Goal: Task Accomplishment & Management: Complete application form

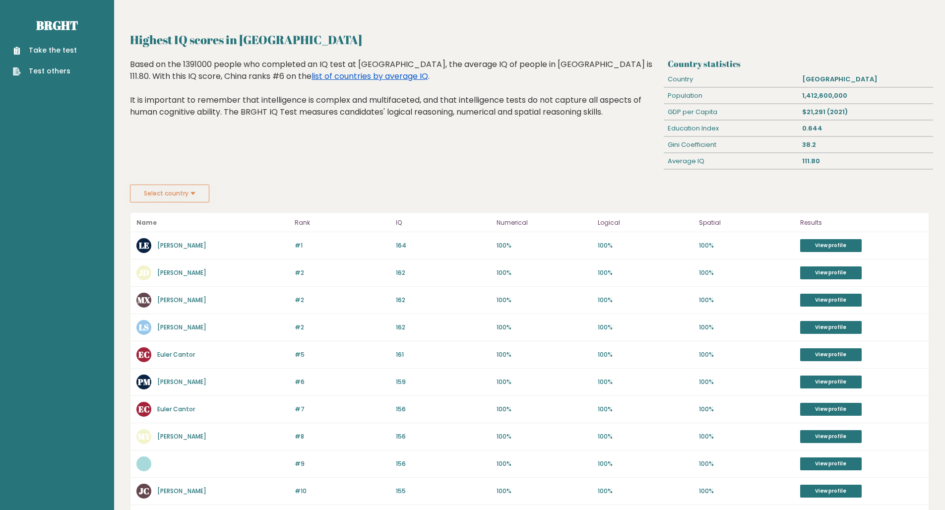
click at [312, 76] on link "list of countries by average IQ" at bounding box center [370, 75] width 117 height 11
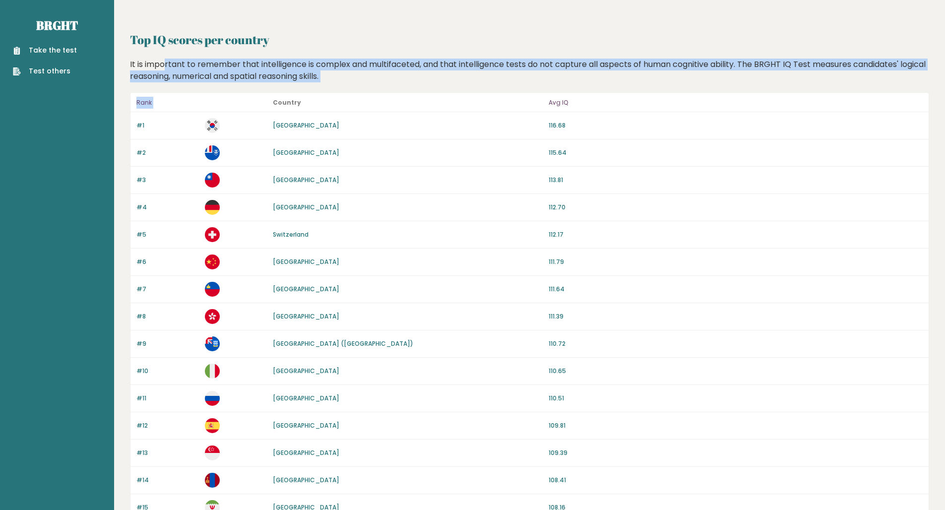
drag, startPoint x: 142, startPoint y: 63, endPoint x: 284, endPoint y: 85, distance: 143.5
click at [258, 74] on div "It is important to remember that intelligence is complex and multifaceted, and …" at bounding box center [530, 71] width 807 height 24
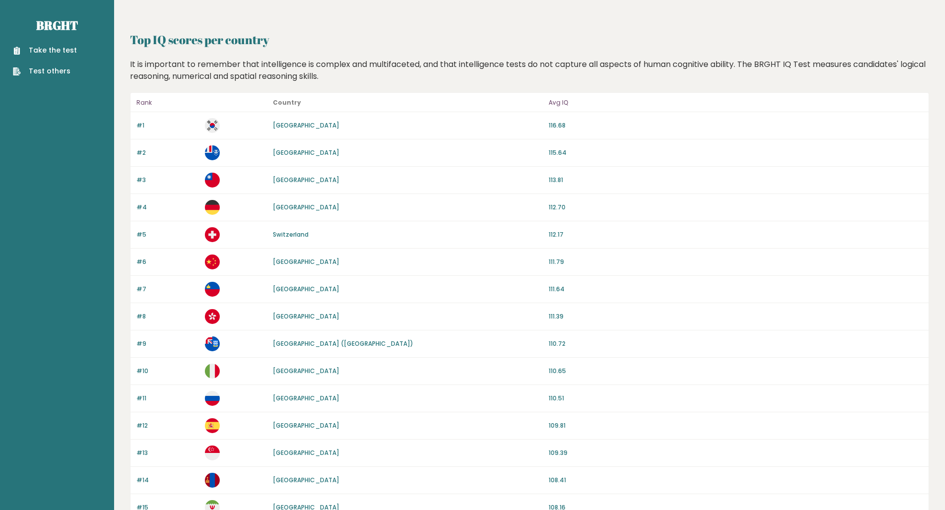
click at [240, 79] on div "It is important to remember that intelligence is complex and multifaceted, and …" at bounding box center [530, 71] width 807 height 24
drag, startPoint x: 240, startPoint y: 79, endPoint x: 234, endPoint y: 71, distance: 10.6
click at [239, 79] on div "It is important to remember that intelligence is complex and multifaceted, and …" at bounding box center [530, 71] width 807 height 24
click at [231, 66] on div "It is important to remember that intelligence is complex and multifaceted, and …" at bounding box center [530, 71] width 807 height 24
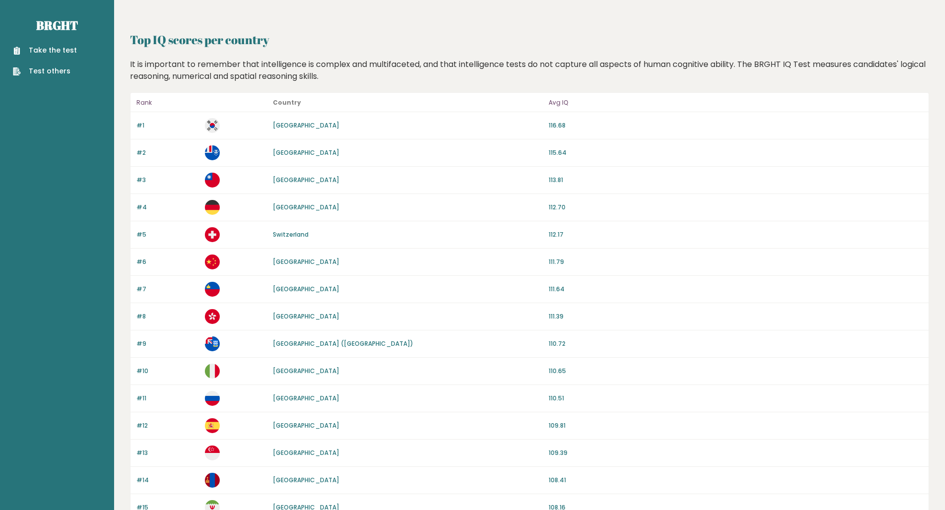
click at [237, 79] on div "It is important to remember that intelligence is complex and multifaceted, and …" at bounding box center [530, 71] width 807 height 24
click at [229, 63] on div "It is important to remember that intelligence is complex and multifaceted, and …" at bounding box center [530, 71] width 807 height 24
drag, startPoint x: 229, startPoint y: 63, endPoint x: 233, endPoint y: 86, distance: 23.2
click at [229, 63] on div "It is important to remember that intelligence is complex and multifaceted, and …" at bounding box center [530, 71] width 807 height 24
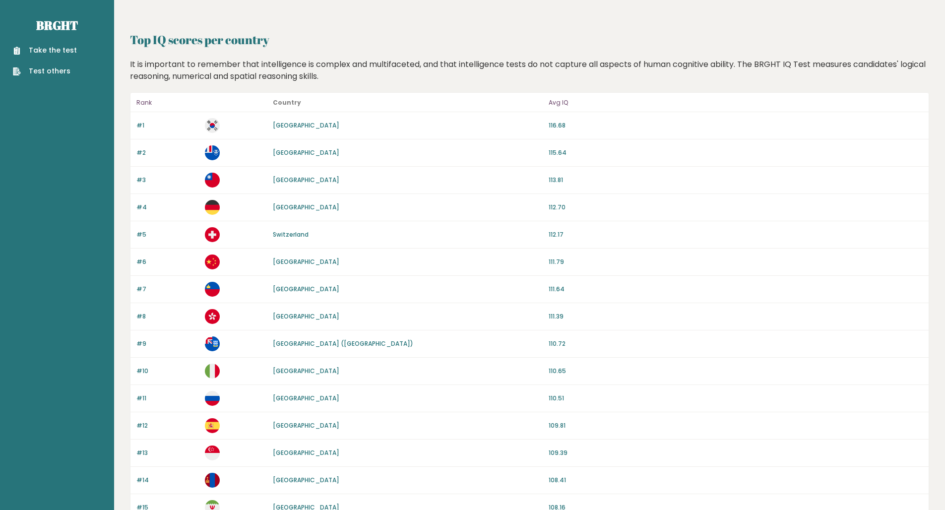
click at [232, 68] on div "It is important to remember that intelligence is complex and multifaceted, and …" at bounding box center [530, 71] width 807 height 24
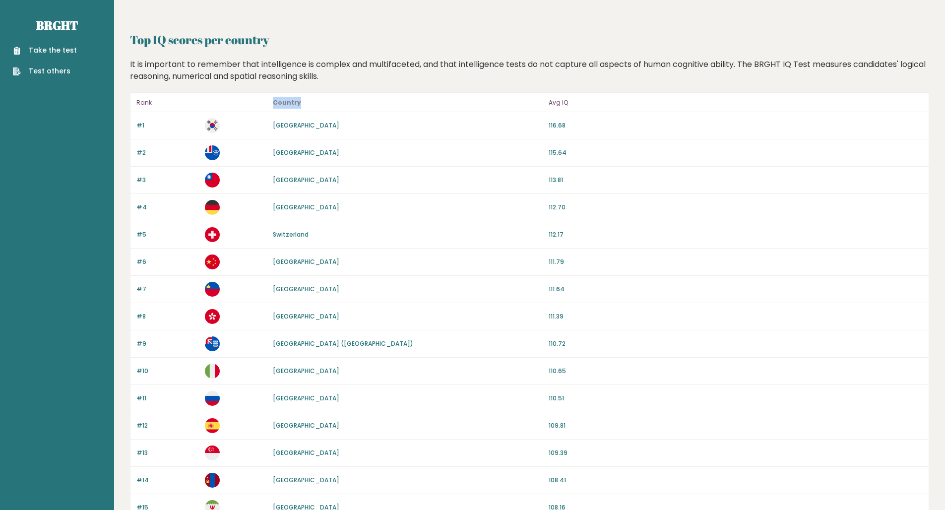
click at [234, 73] on div "It is important to remember that intelligence is complex and multifaceted, and …" at bounding box center [530, 71] width 807 height 24
click at [232, 60] on div "It is important to remember that intelligence is complex and multifaceted, and …" at bounding box center [530, 71] width 807 height 24
drag, startPoint x: 232, startPoint y: 60, endPoint x: 233, endPoint y: 84, distance: 24.3
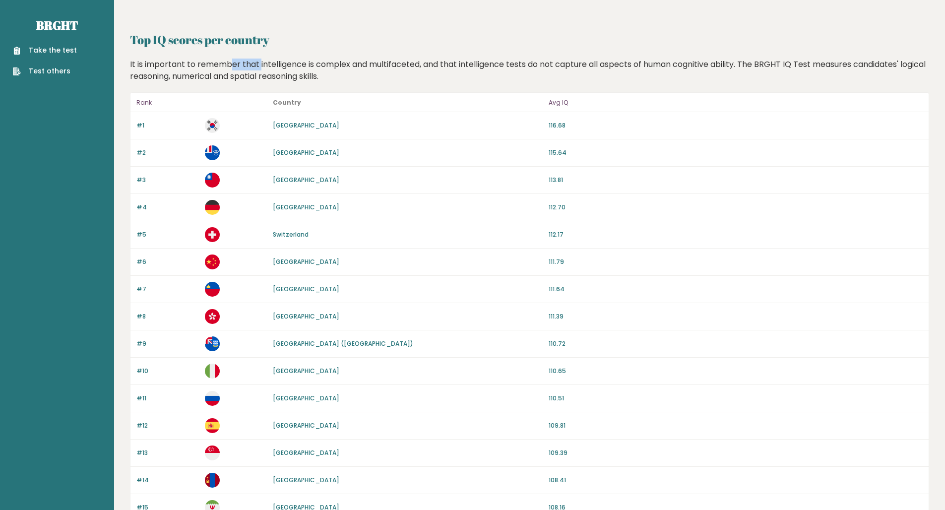
click at [232, 60] on div "It is important to remember that intelligence is complex and multifaceted, and …" at bounding box center [530, 71] width 807 height 24
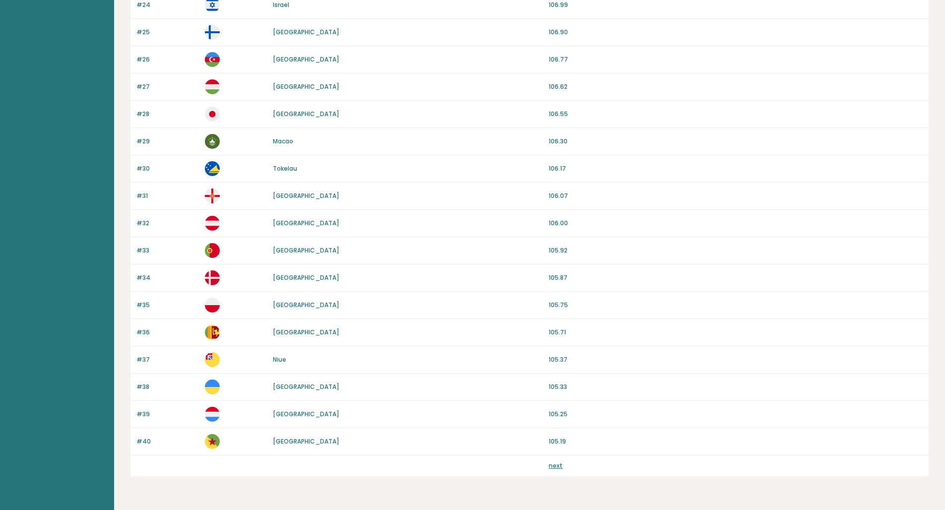
scroll to position [728, 0]
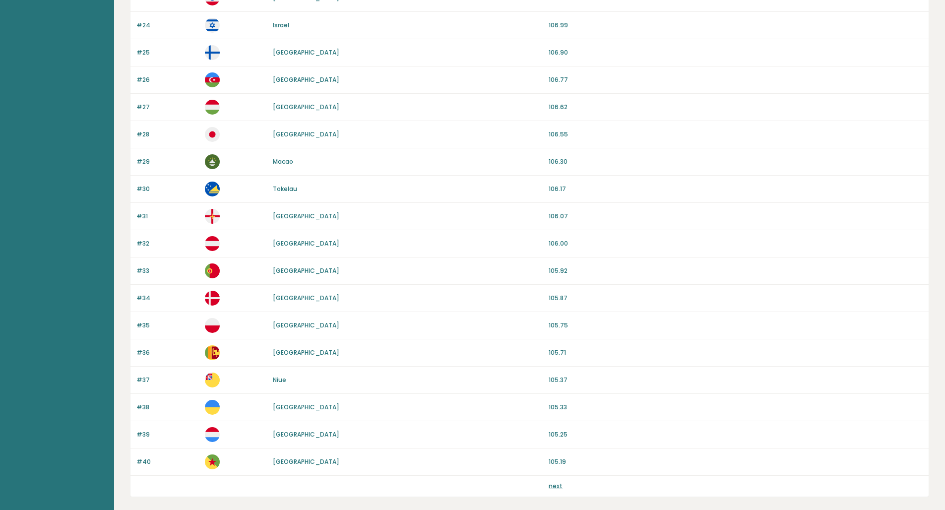
click at [557, 487] on link "next" at bounding box center [556, 486] width 14 height 8
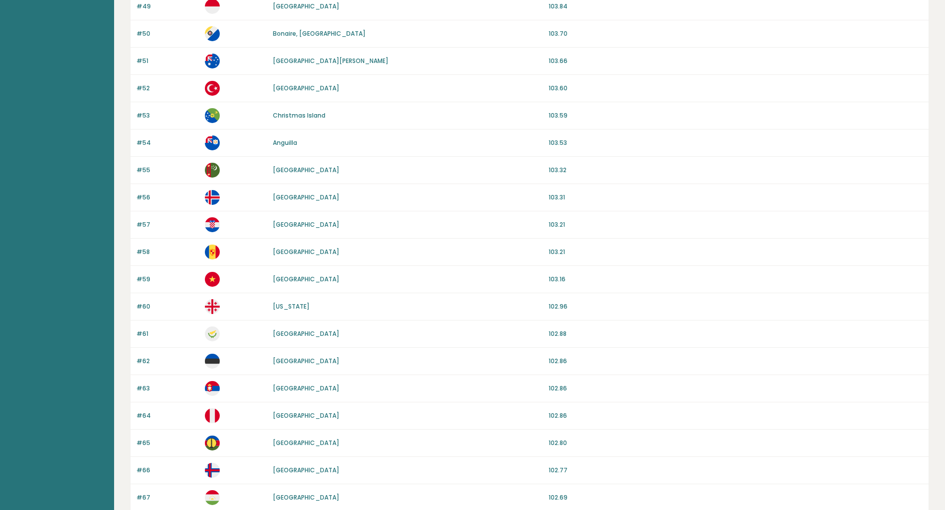
scroll to position [778, 0]
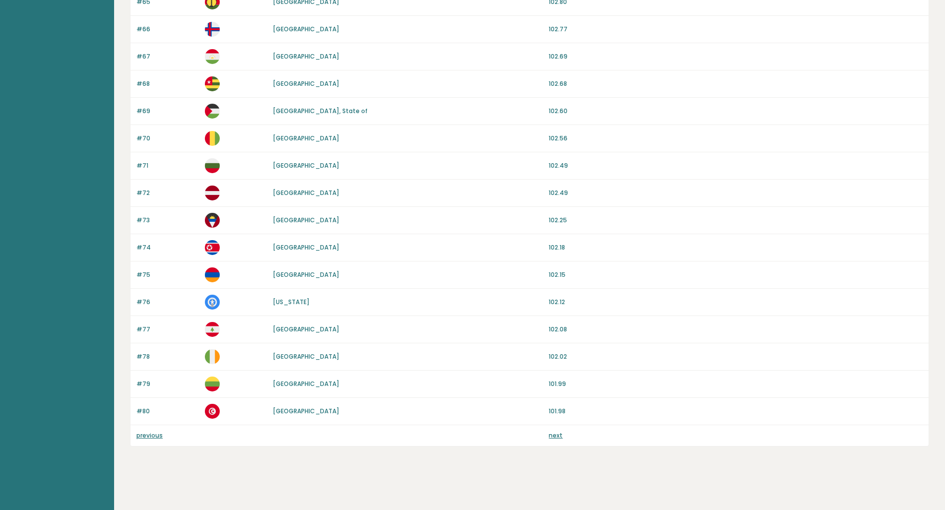
click at [150, 434] on link "previous" at bounding box center [149, 435] width 26 height 8
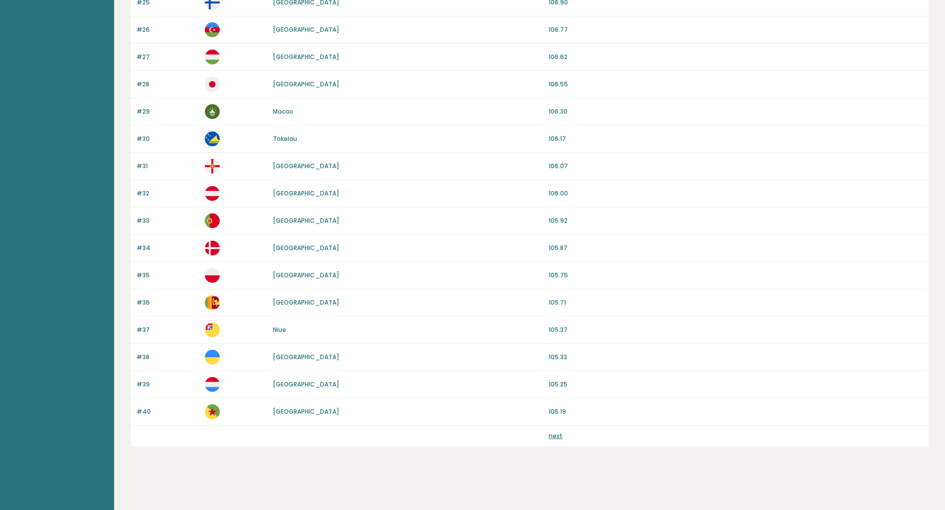
scroll to position [778, 0]
click at [558, 437] on link "next" at bounding box center [556, 435] width 14 height 8
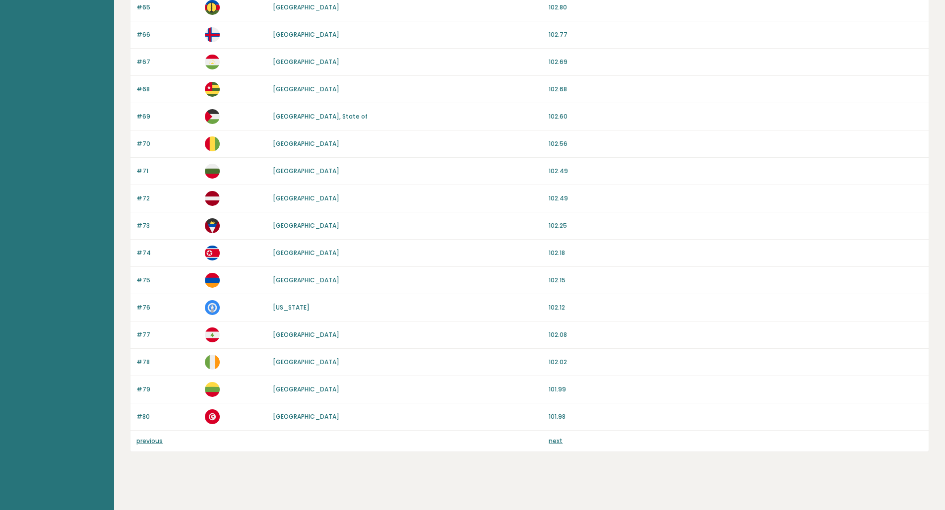
scroll to position [778, 0]
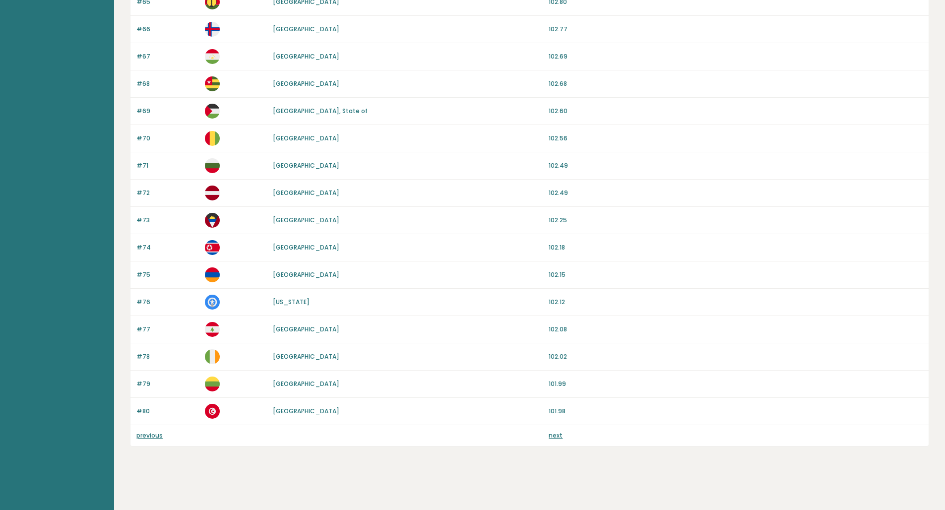
click at [554, 436] on link "next" at bounding box center [556, 435] width 14 height 8
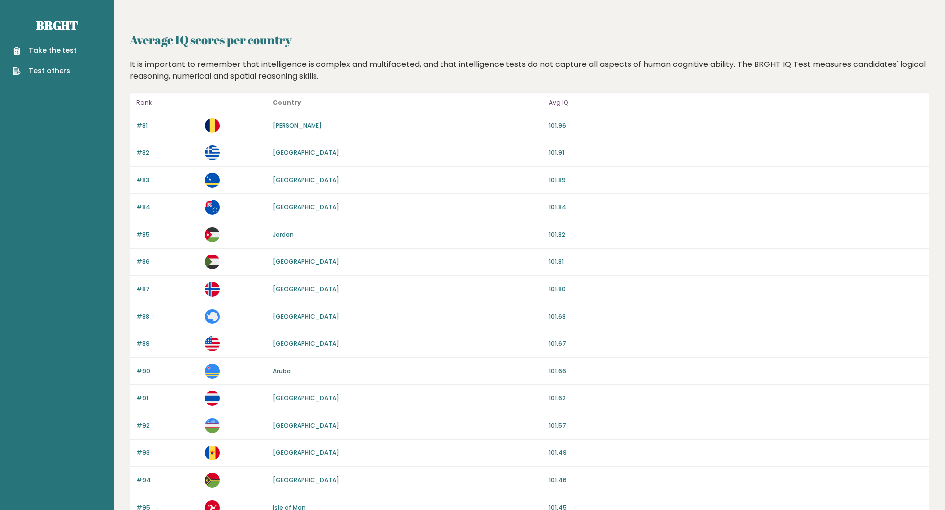
click at [776, 231] on p "101.82" at bounding box center [736, 234] width 374 height 9
click at [55, 53] on link "Take the test" at bounding box center [45, 50] width 64 height 10
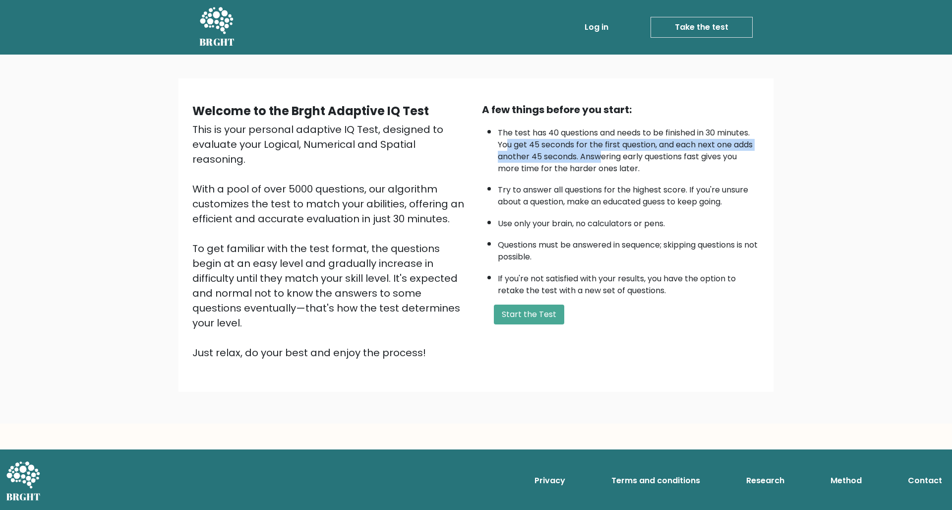
drag, startPoint x: 510, startPoint y: 141, endPoint x: 603, endPoint y: 158, distance: 93.8
click at [603, 158] on li "The test has 40 questions and needs to be finished in 30 minutes. You get 45 se…" at bounding box center [629, 148] width 262 height 53
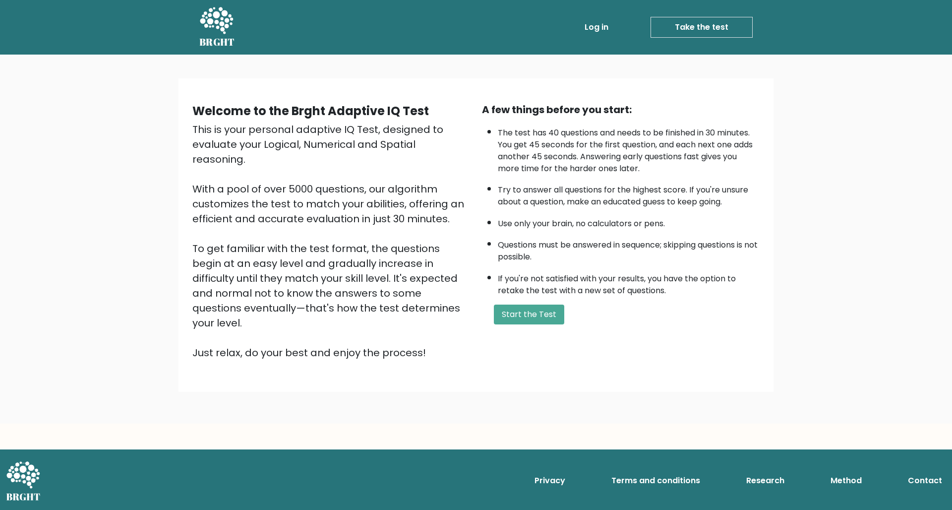
click at [517, 175] on li "The test has 40 questions and needs to be finished in 30 minutes. You get 45 se…" at bounding box center [629, 148] width 262 height 53
click at [522, 324] on button "Start the Test" at bounding box center [529, 315] width 70 height 20
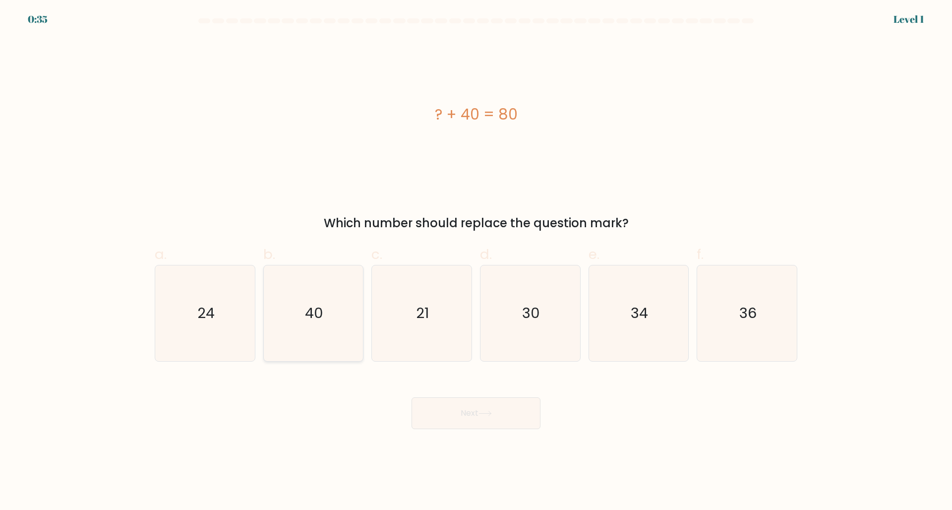
click at [320, 314] on text "40" at bounding box center [314, 313] width 18 height 20
click at [476, 261] on input "b. 40" at bounding box center [476, 258] width 0 height 6
radio input "true"
click at [471, 414] on button "Next" at bounding box center [476, 413] width 129 height 32
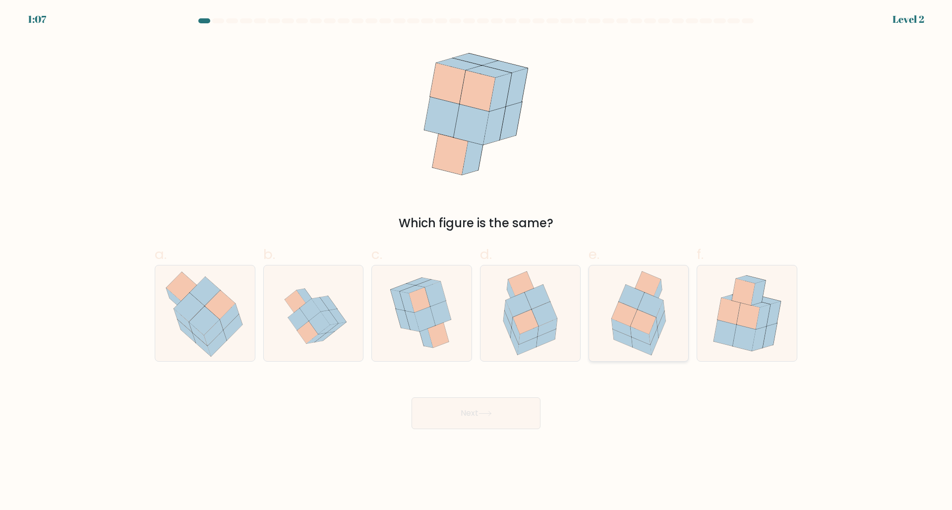
click at [635, 298] on icon at bounding box center [631, 297] width 25 height 24
click at [477, 261] on input "e." at bounding box center [476, 258] width 0 height 6
radio input "true"
click at [476, 413] on button "Next" at bounding box center [476, 413] width 129 height 32
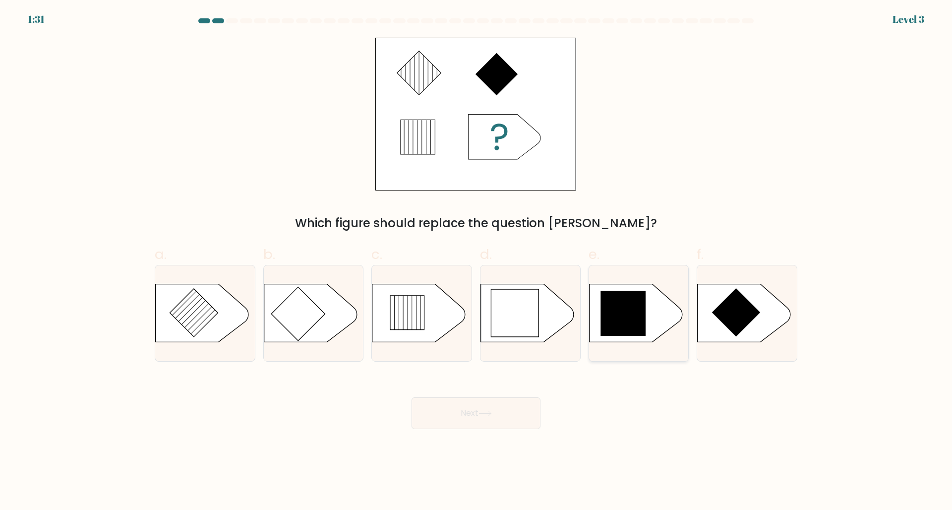
click at [624, 315] on icon at bounding box center [623, 313] width 45 height 45
click at [477, 261] on input "e." at bounding box center [476, 258] width 0 height 6
radio input "true"
click at [472, 405] on button "Next" at bounding box center [476, 413] width 129 height 32
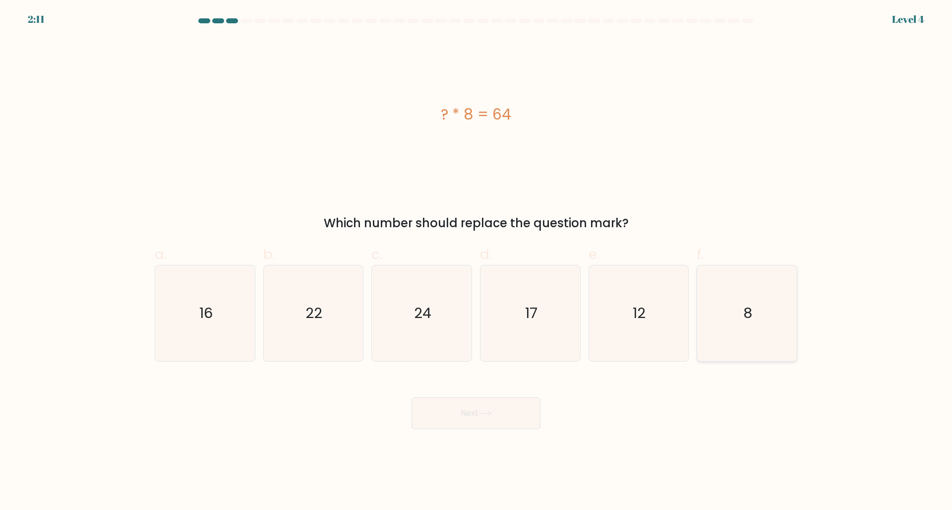
click at [745, 307] on text "8" at bounding box center [748, 313] width 9 height 20
click at [477, 261] on input "f. 8" at bounding box center [476, 258] width 0 height 6
radio input "true"
click at [480, 406] on button "Next" at bounding box center [476, 413] width 129 height 32
